Goal: Find specific page/section: Find specific page/section

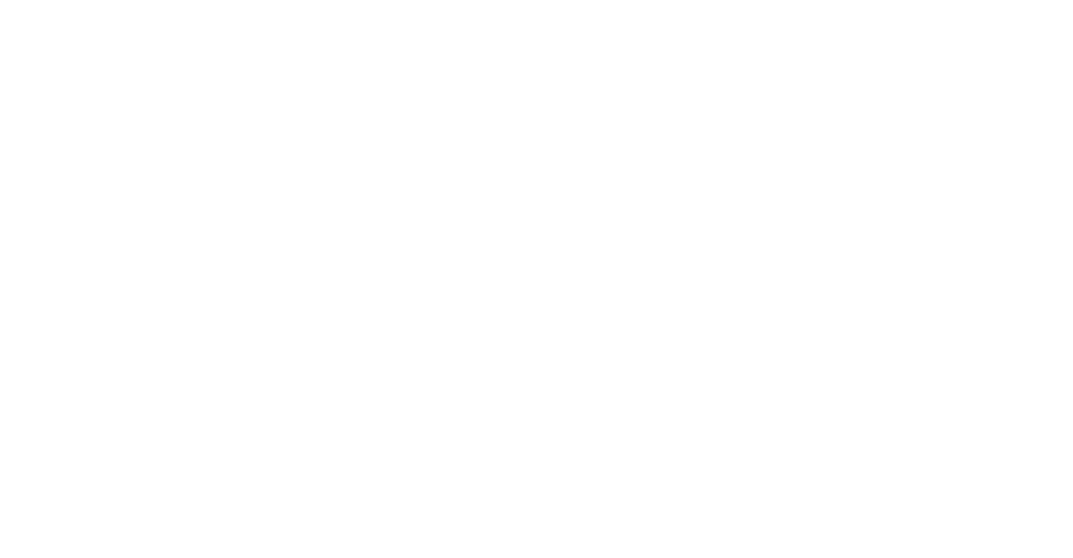
click at [782, 0] on html at bounding box center [536, 0] width 1073 height 0
click at [309, 0] on html at bounding box center [536, 0] width 1073 height 0
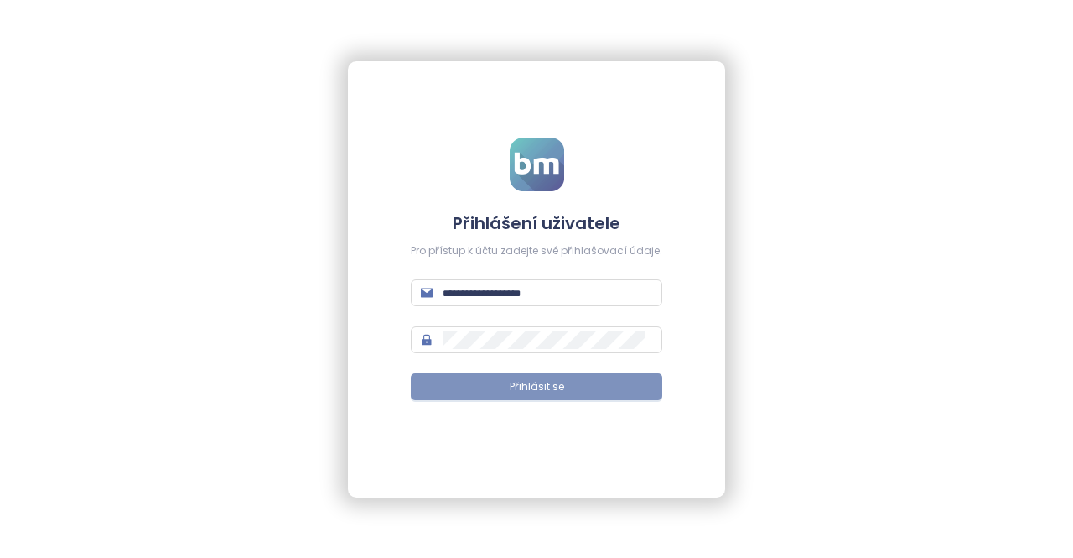
type input "**********"
click at [565, 385] on button "Přihlásit se" at bounding box center [537, 386] width 252 height 27
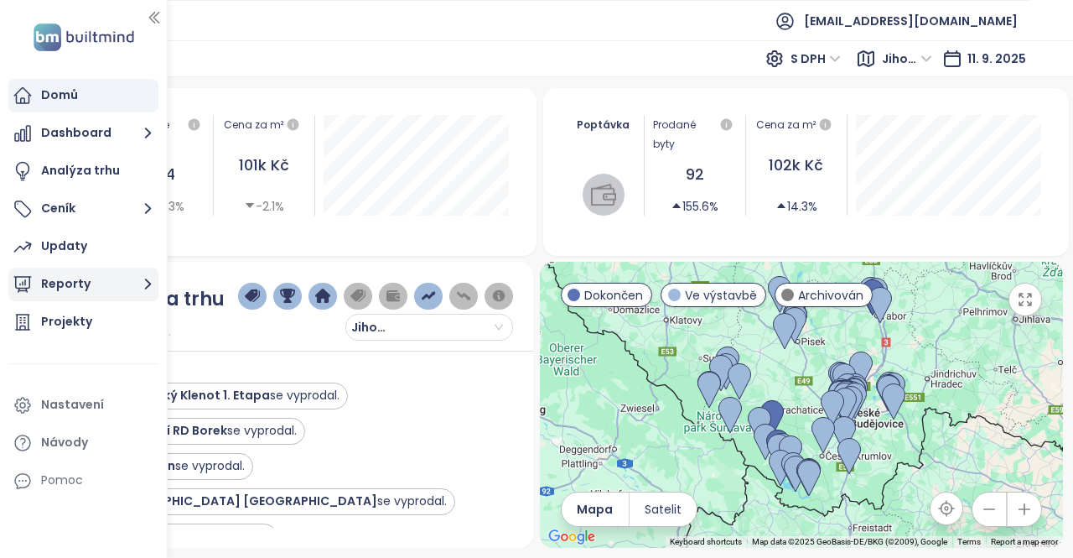
click at [148, 286] on icon "button" at bounding box center [148, 284] width 7 height 11
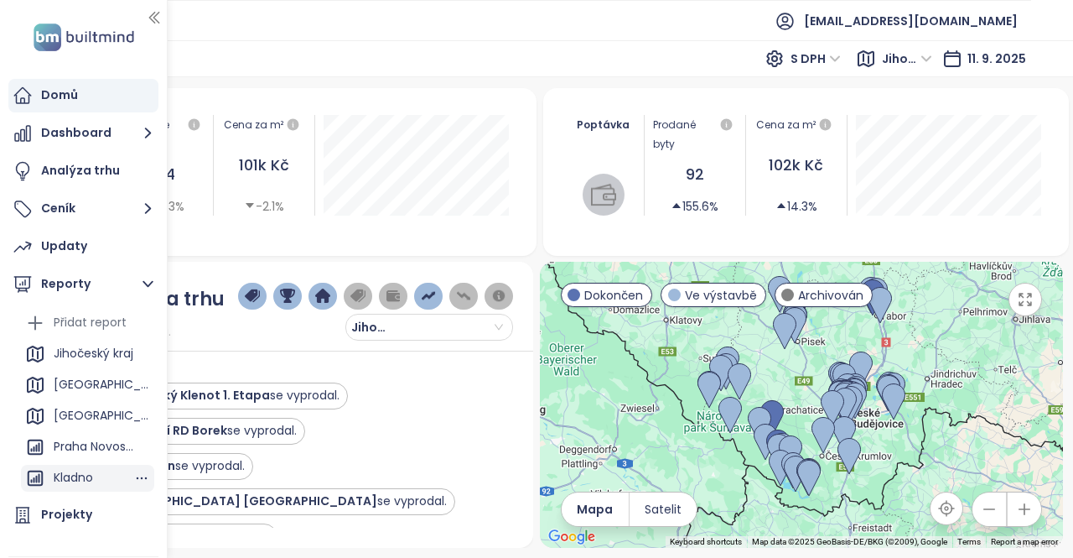
click at [81, 477] on div "Kladno" at bounding box center [73, 477] width 39 height 21
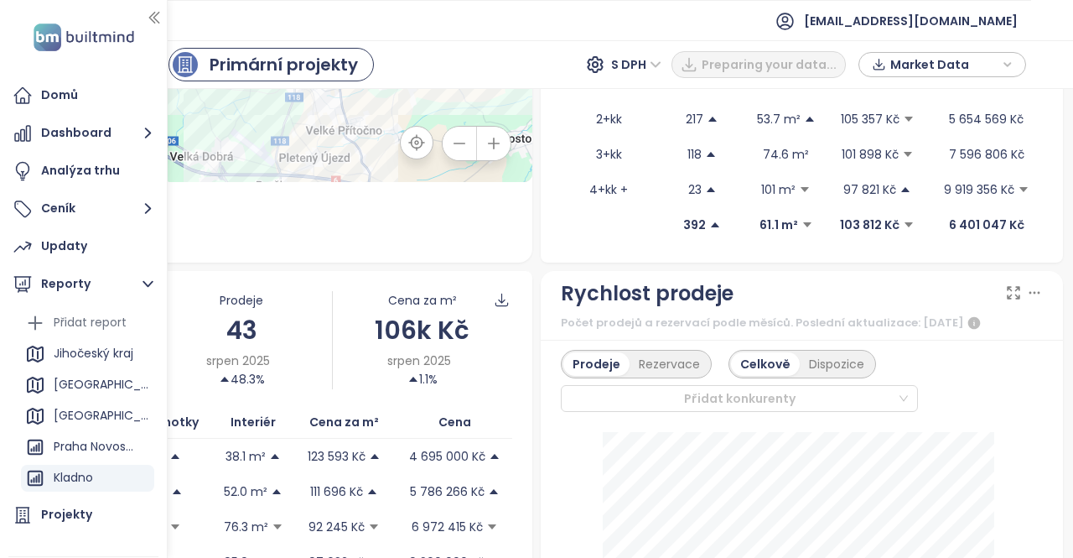
scroll to position [205, 0]
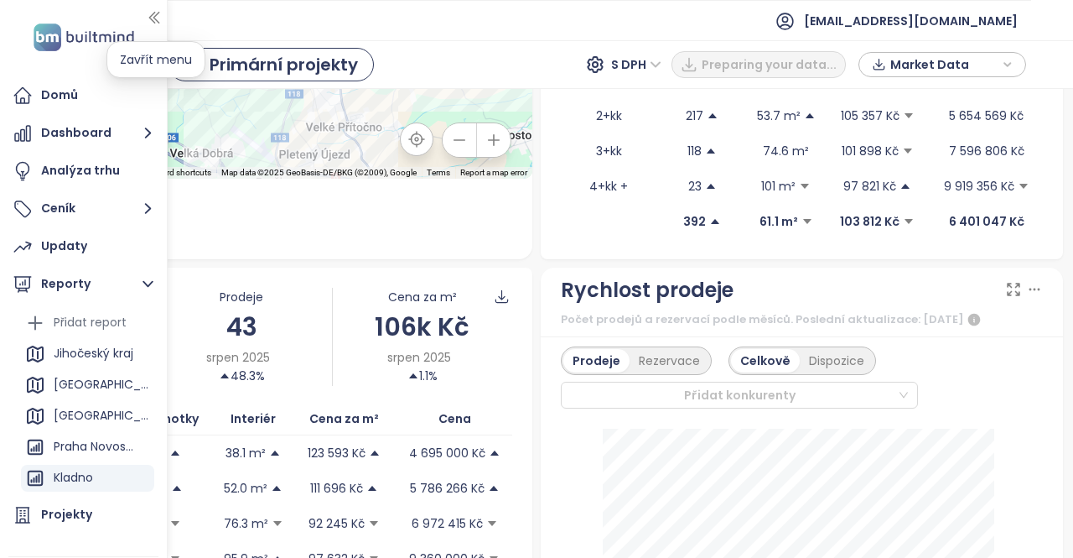
click at [152, 18] on icon "button" at bounding box center [154, 17] width 17 height 17
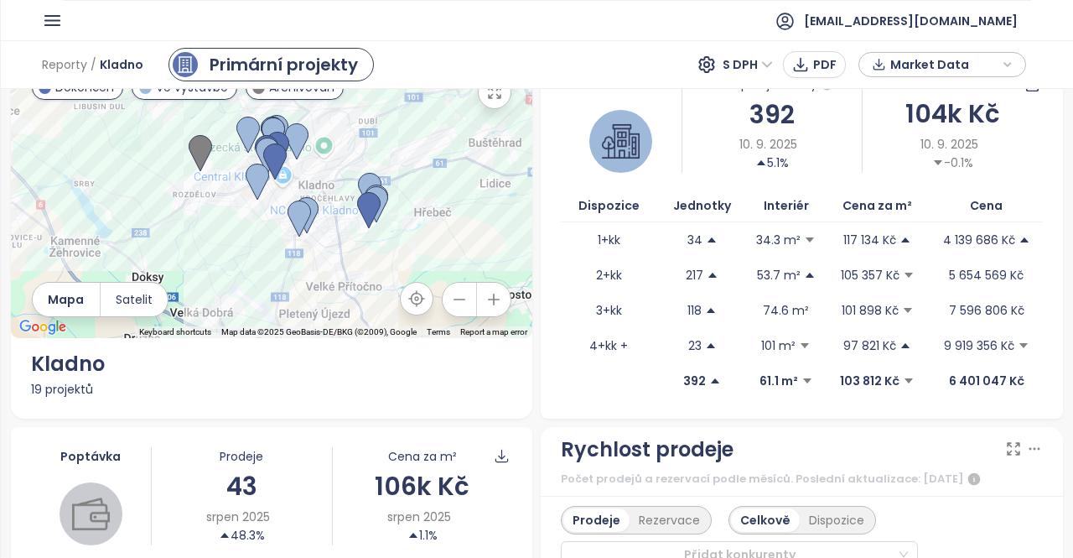
scroll to position [0, 0]
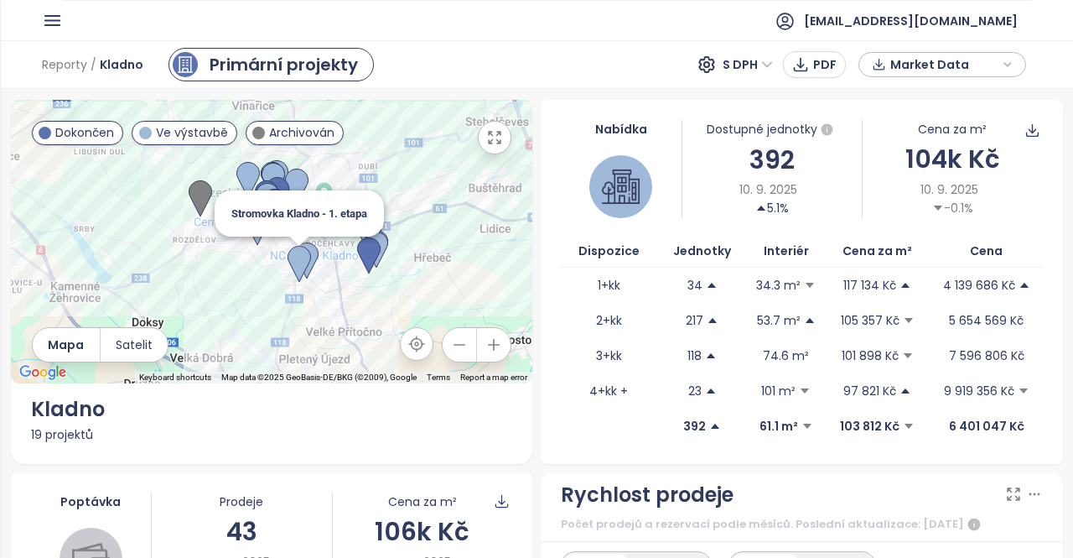
click at [295, 259] on img at bounding box center [299, 264] width 23 height 37
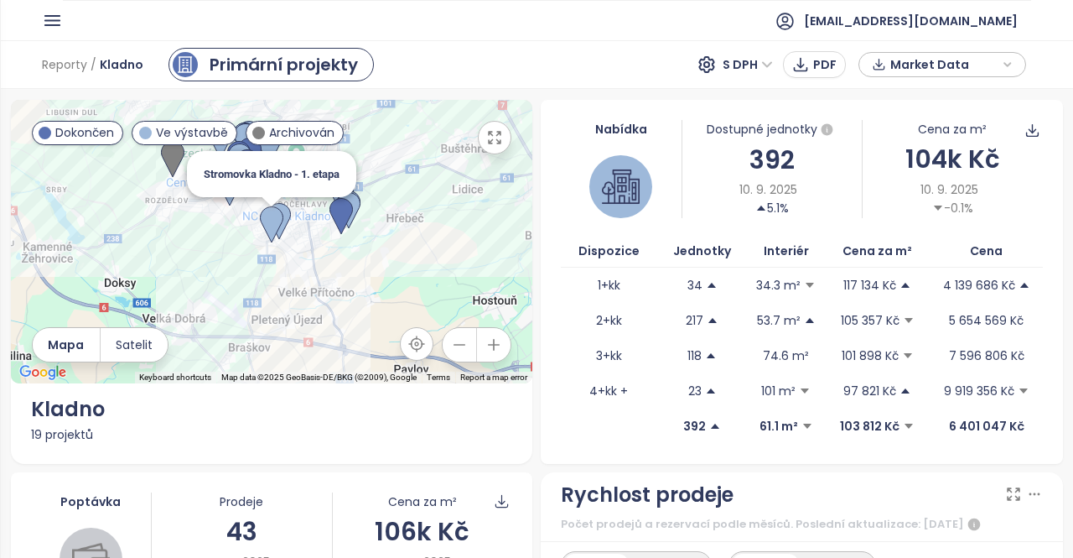
click at [267, 214] on img at bounding box center [271, 224] width 23 height 37
click at [264, 216] on img at bounding box center [271, 224] width 23 height 37
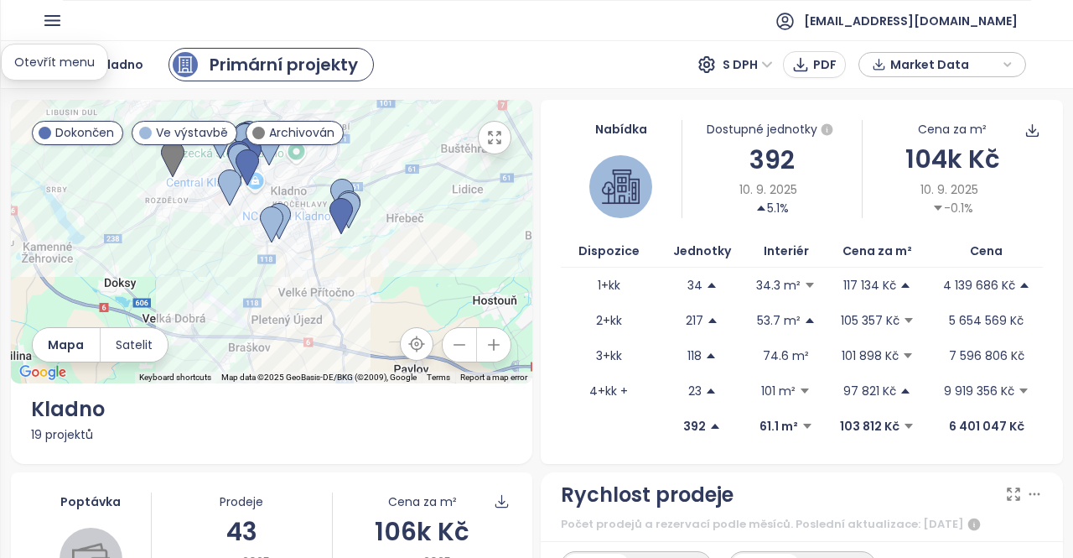
click at [52, 16] on icon "button" at bounding box center [52, 20] width 14 height 9
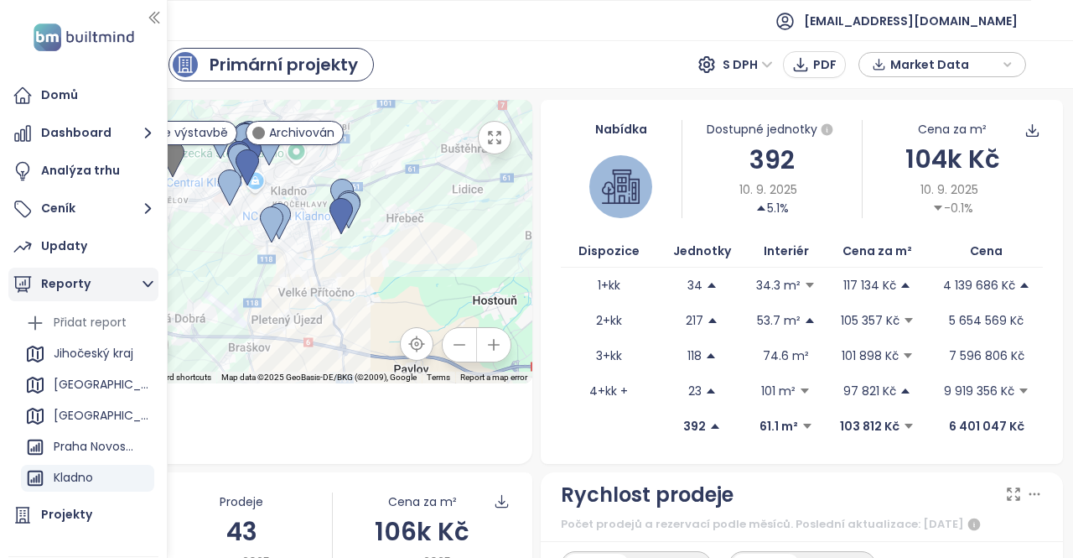
click at [140, 289] on icon "button" at bounding box center [148, 283] width 21 height 21
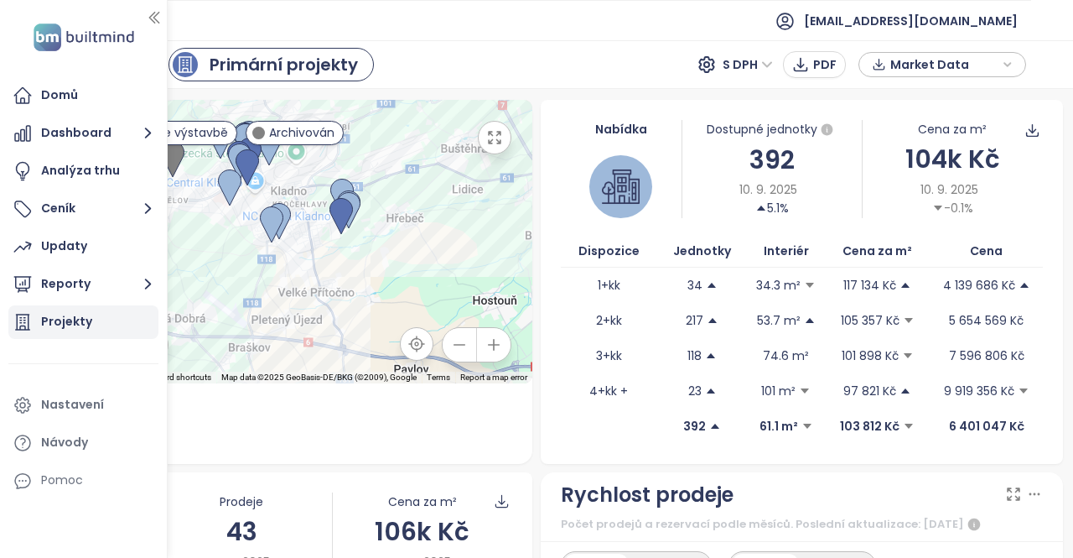
click at [82, 325] on div "Projekty" at bounding box center [66, 321] width 51 height 21
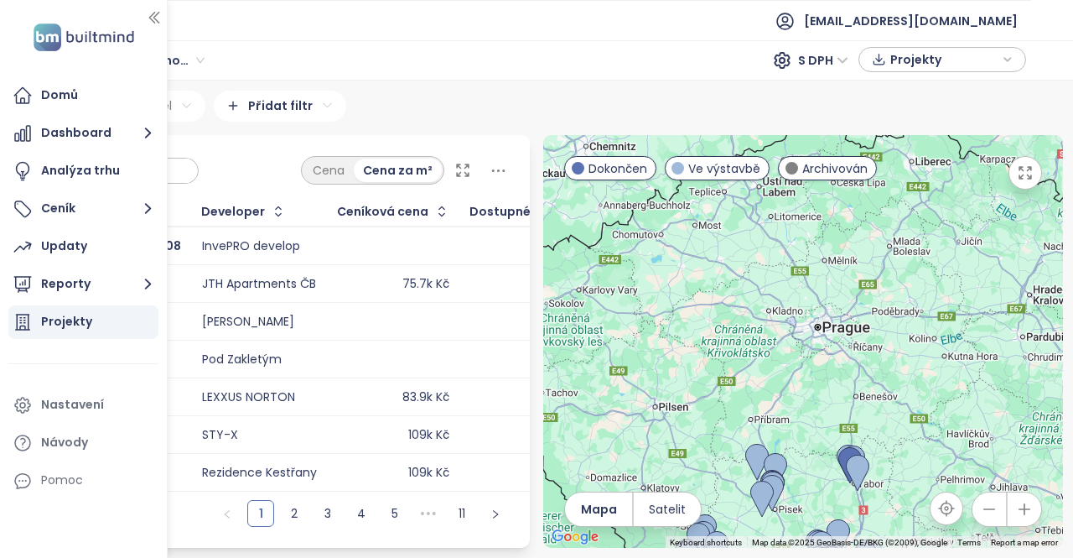
drag, startPoint x: 817, startPoint y: 216, endPoint x: 792, endPoint y: 437, distance: 221.9
click at [792, 437] on div at bounding box center [803, 341] width 520 height 413
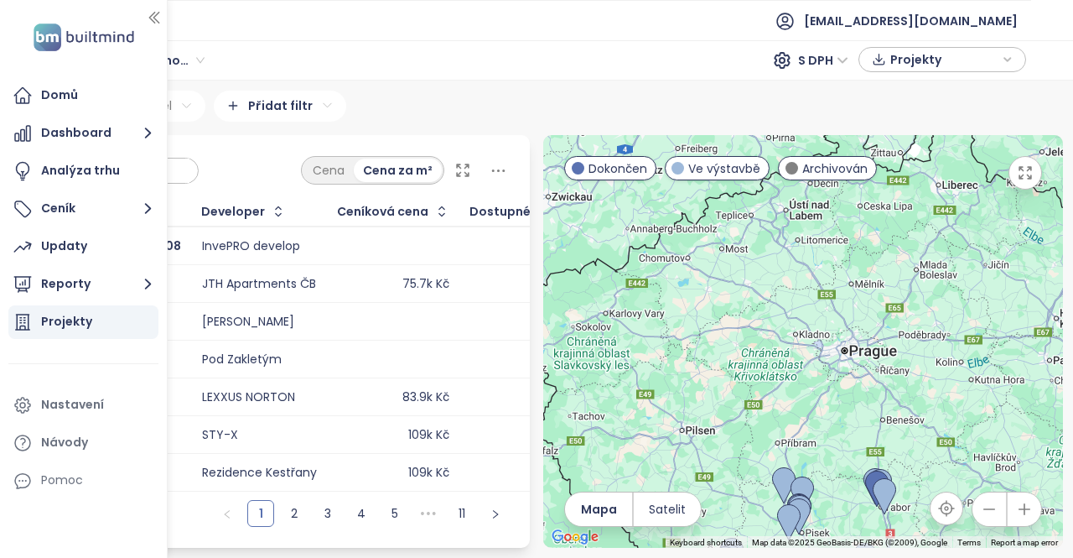
drag, startPoint x: 756, startPoint y: 400, endPoint x: 784, endPoint y: 424, distance: 37.5
click at [784, 424] on div at bounding box center [803, 341] width 520 height 413
click at [154, 18] on icon "button" at bounding box center [153, 18] width 9 height 11
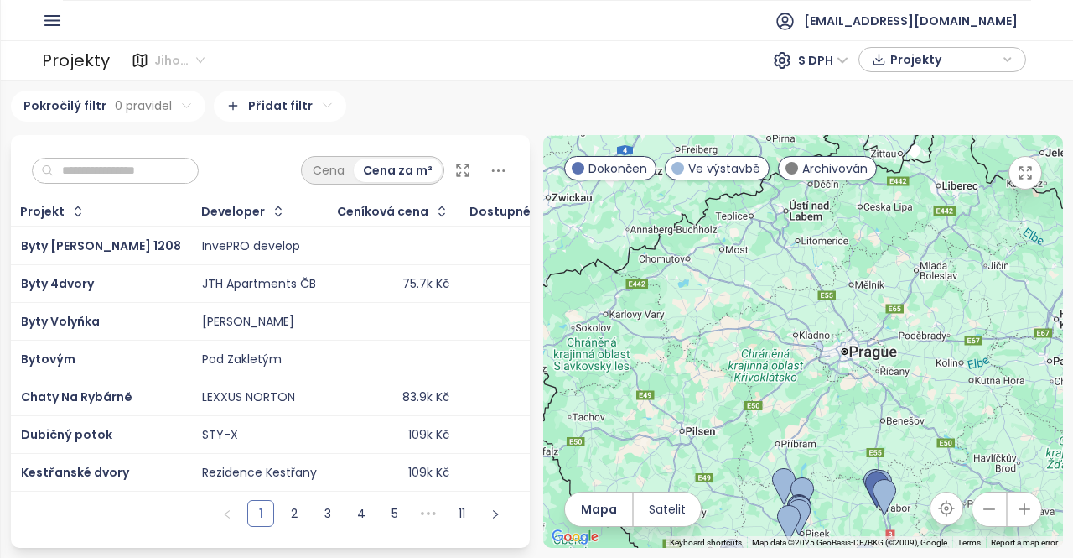
click at [197, 57] on span "Jihočeský kraj" at bounding box center [179, 60] width 50 height 25
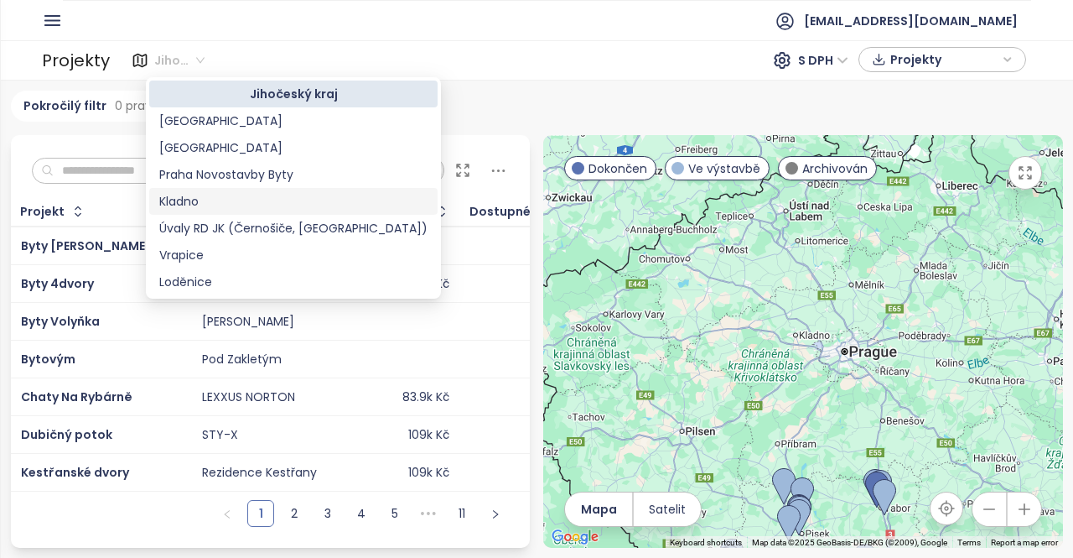
click at [174, 204] on div "Kladno" at bounding box center [293, 201] width 268 height 18
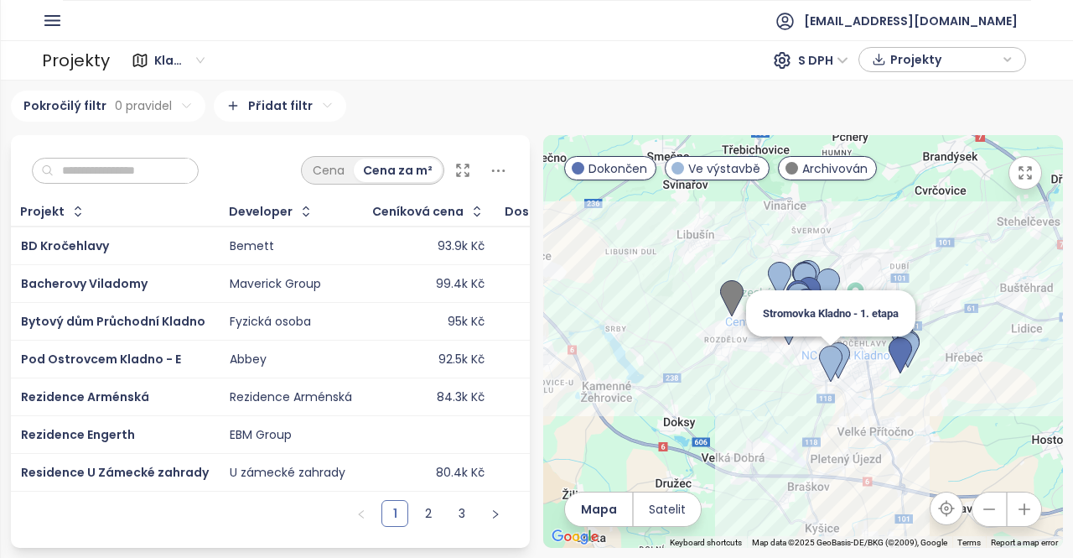
click at [831, 363] on img at bounding box center [830, 363] width 23 height 37
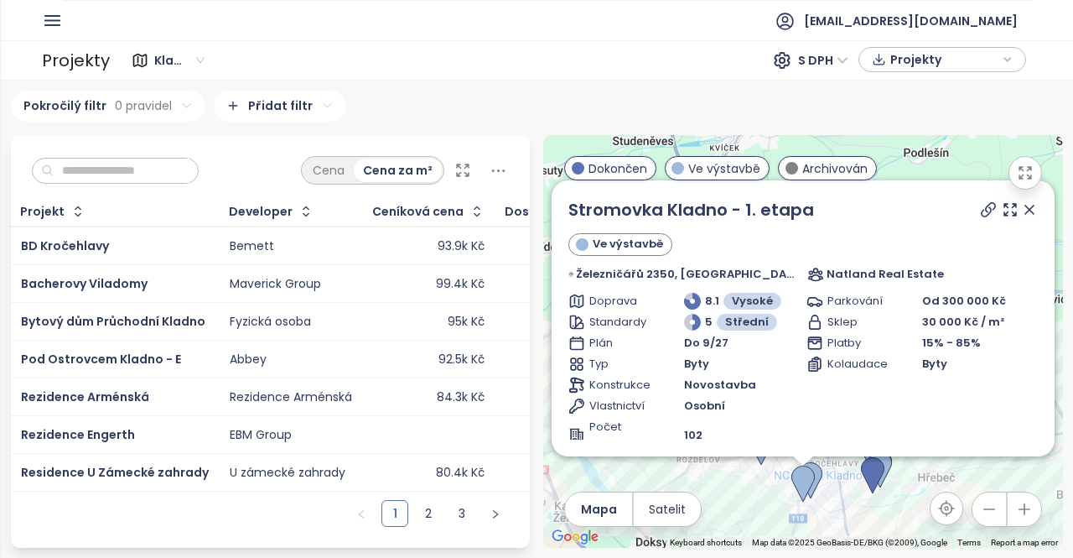
click at [64, 21] on ul "[EMAIL_ADDRESS][DOMAIN_NAME]" at bounding box center [547, 20] width 969 height 41
click at [52, 26] on icon "button" at bounding box center [52, 20] width 21 height 21
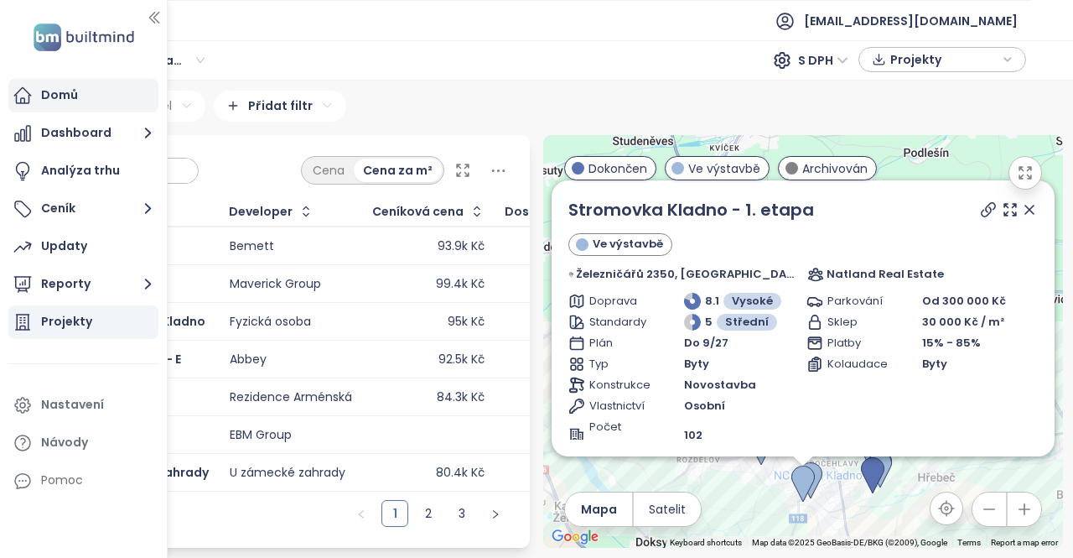
click at [60, 98] on div "Domů" at bounding box center [59, 95] width 37 height 21
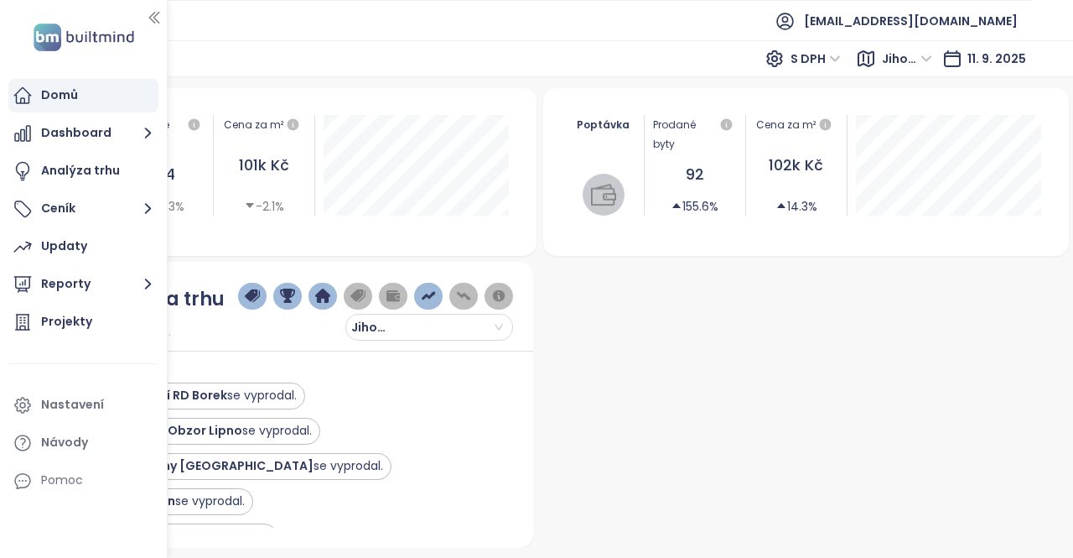
click at [156, 18] on icon "button" at bounding box center [154, 17] width 17 height 17
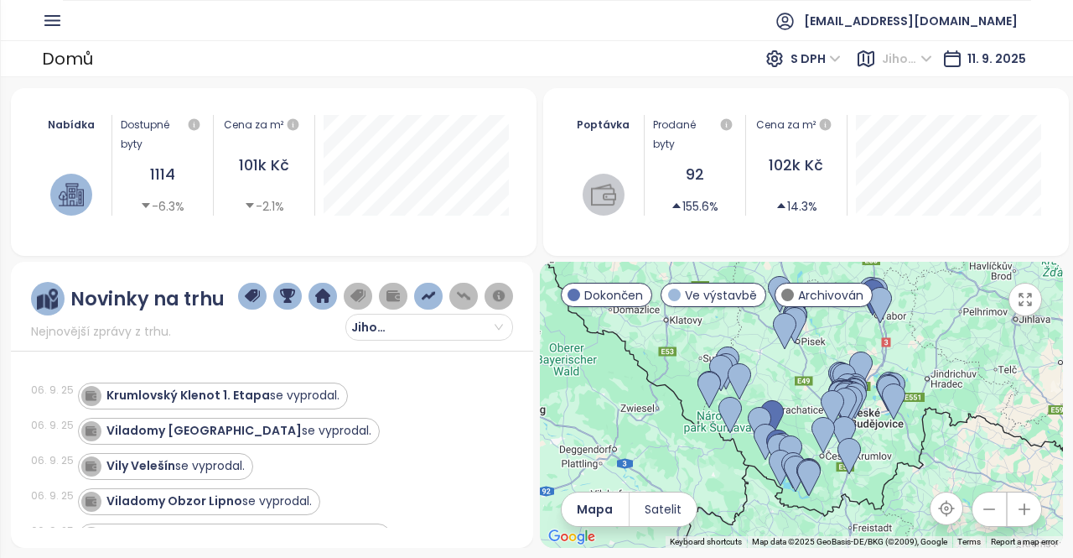
click at [931, 62] on span "Jihočeský kraj" at bounding box center [907, 58] width 50 height 25
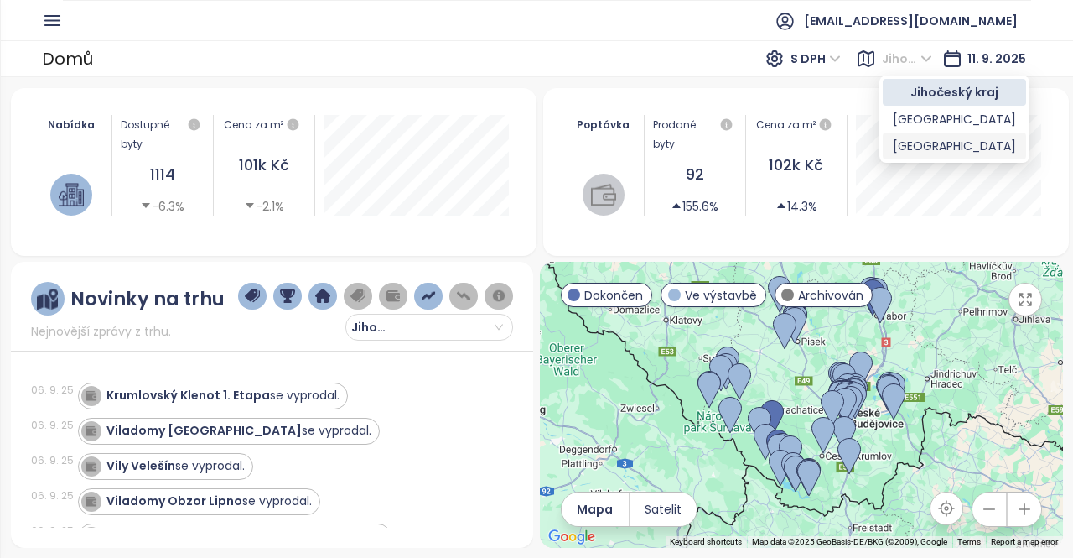
click at [916, 145] on div "[GEOGRAPHIC_DATA]" at bounding box center [954, 146] width 123 height 18
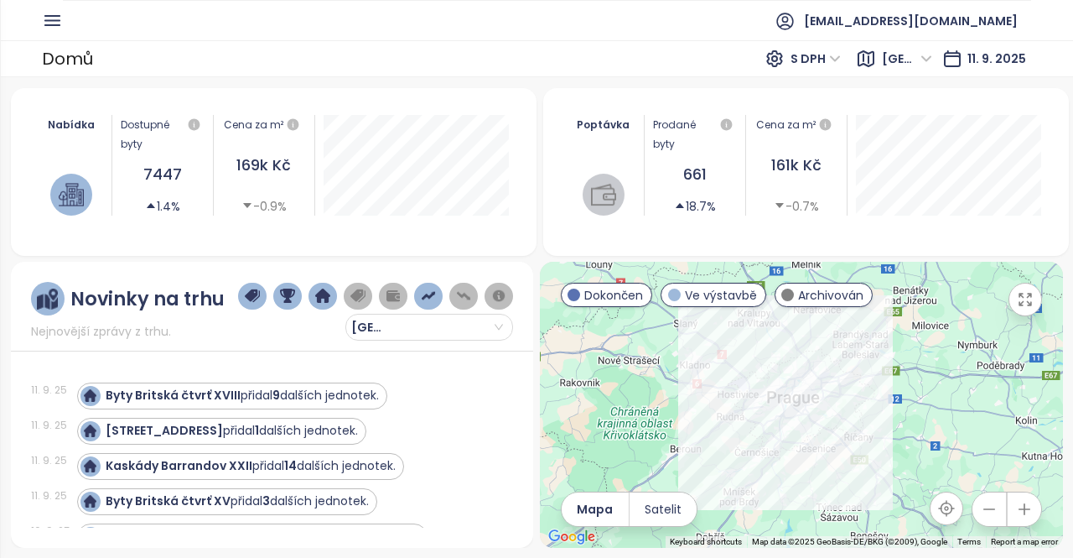
click at [929, 58] on span "[GEOGRAPHIC_DATA]" at bounding box center [907, 58] width 50 height 25
click at [926, 59] on span "[GEOGRAPHIC_DATA]" at bounding box center [907, 58] width 50 height 25
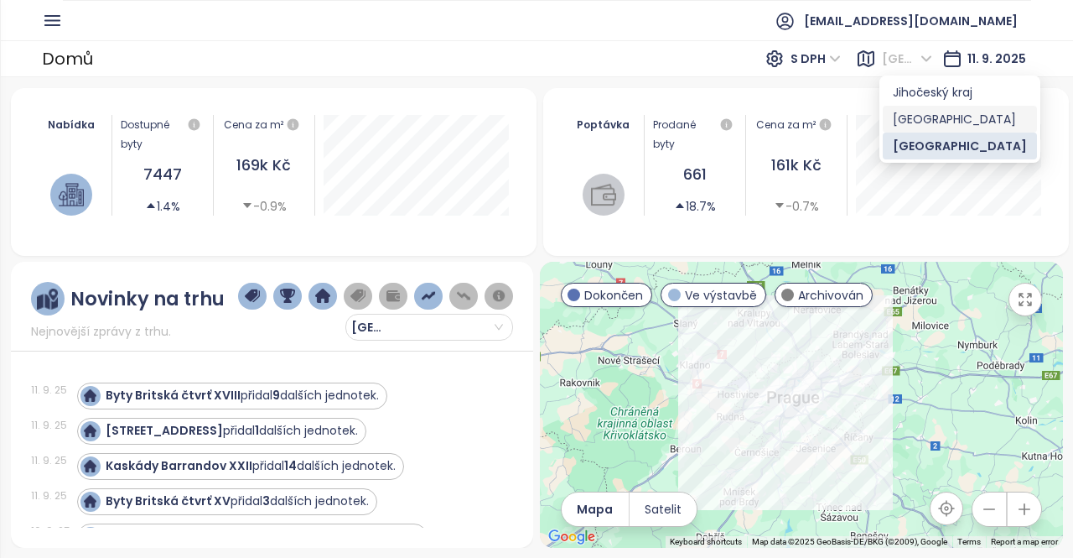
click at [922, 118] on div "[GEOGRAPHIC_DATA]" at bounding box center [960, 119] width 134 height 18
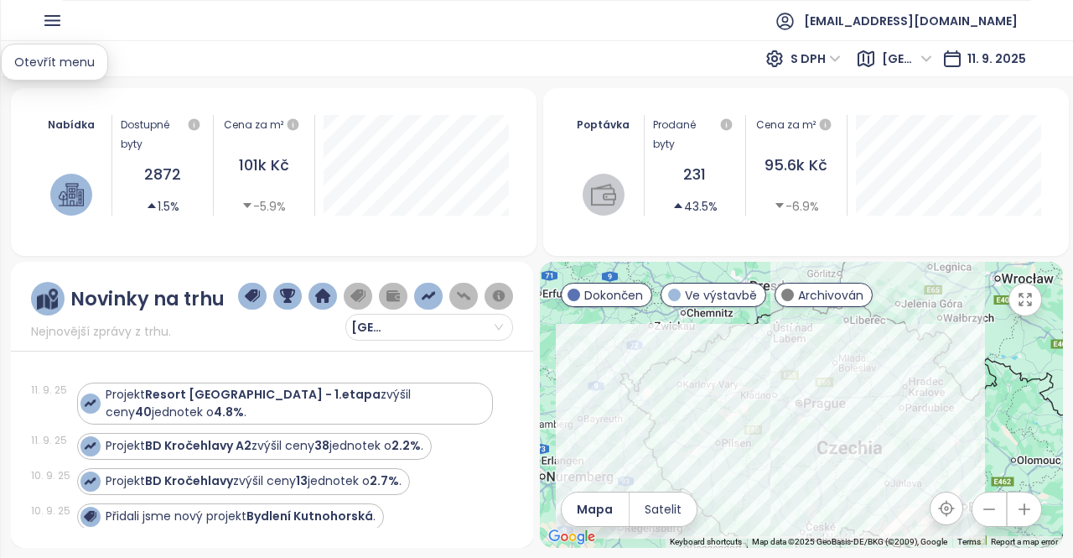
click at [55, 13] on icon "button" at bounding box center [52, 20] width 21 height 21
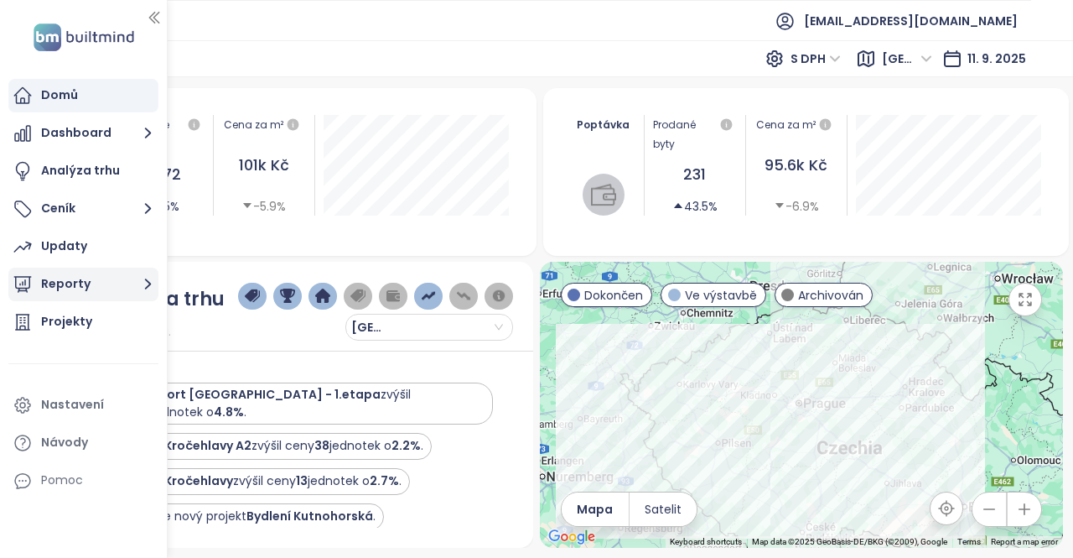
click at [149, 281] on icon "button" at bounding box center [148, 283] width 21 height 21
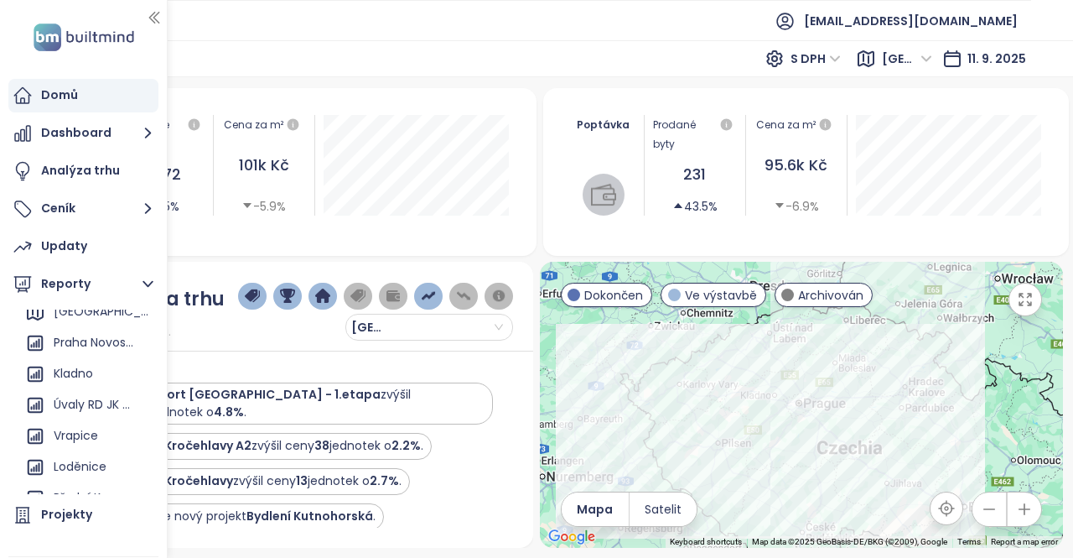
scroll to position [111, 0]
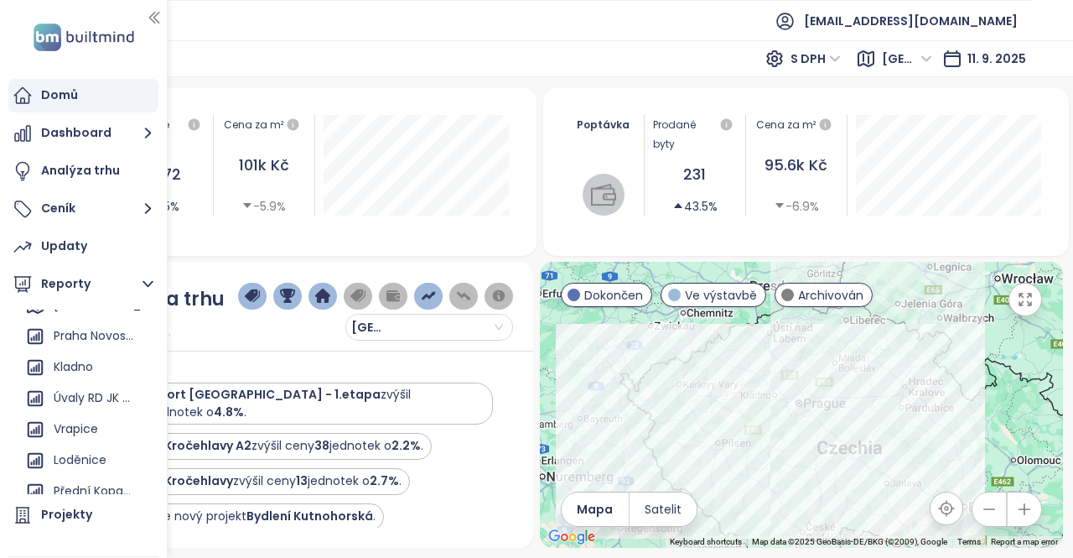
click at [486, 47] on div "Domů S DPH Středočeský kraj [DATE]" at bounding box center [536, 58] width 1073 height 37
click at [79, 366] on div "Kladno" at bounding box center [73, 366] width 39 height 21
